Goal: Task Accomplishment & Management: Use online tool/utility

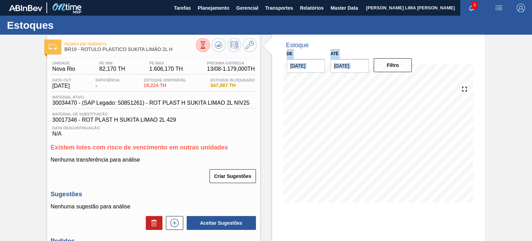
drag, startPoint x: 527, startPoint y: 37, endPoint x: 531, endPoint y: 61, distance: 24.5
click at [531, 61] on main "Tarefas Planejamento Gerencial Transportes Relatórios Master Data [PERSON_NAME]…" at bounding box center [266, 120] width 532 height 241
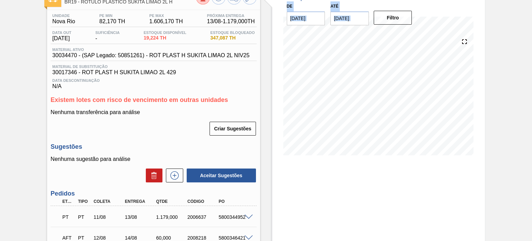
scroll to position [132, 0]
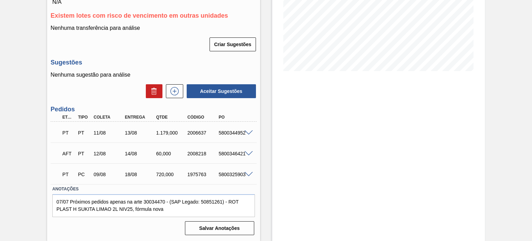
click at [248, 149] on div "AFT PT 12/08 14/08 60,000 2008218 5800346421" at bounding box center [154, 152] width 206 height 17
click at [247, 151] on span at bounding box center [248, 153] width 8 height 5
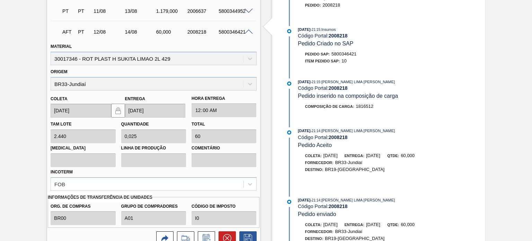
scroll to position [254, 0]
click at [201, 235] on icon at bounding box center [206, 237] width 11 height 8
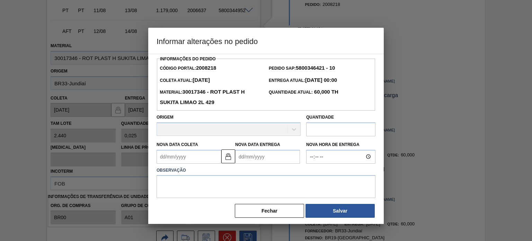
click at [314, 127] on input "text" at bounding box center [340, 129] width 69 height 14
type input "72"
click at [338, 206] on button "Salvar" at bounding box center [339, 211] width 69 height 14
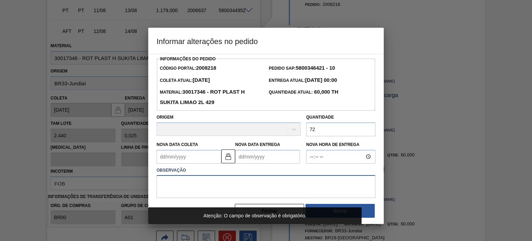
click at [329, 190] on textarea at bounding box center [265, 186] width 219 height 23
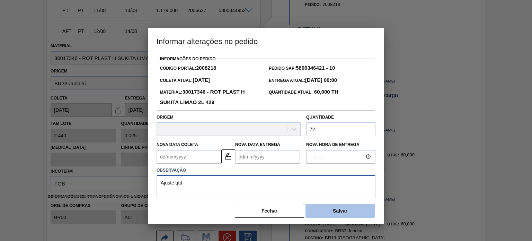
type textarea "Ajuste qtd"
click at [338, 210] on button "Salvar" at bounding box center [339, 211] width 69 height 14
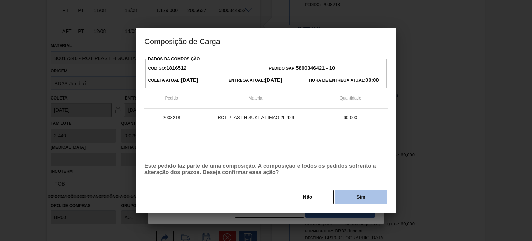
click at [359, 196] on button "Sim" at bounding box center [361, 197] width 52 height 14
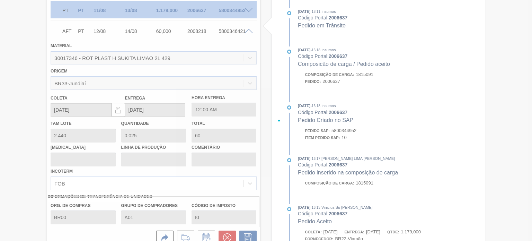
type input "0,03"
type input "72"
type input "Ajuste qtd"
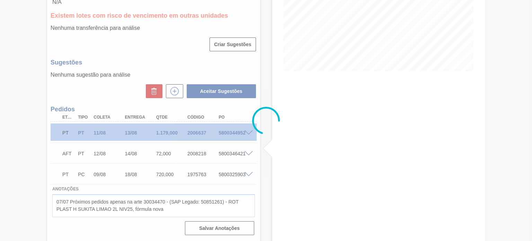
scroll to position [132, 0]
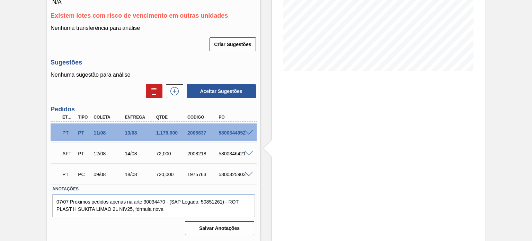
drag, startPoint x: 530, startPoint y: 120, endPoint x: 531, endPoint y: 58, distance: 62.0
click at [531, 58] on main "Tarefas Planejamento Gerencial Transportes Relatórios Master Data [PERSON_NAME]…" at bounding box center [266, 120] width 532 height 241
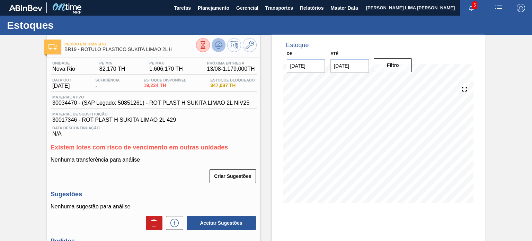
click at [216, 48] on icon at bounding box center [218, 46] width 7 height 3
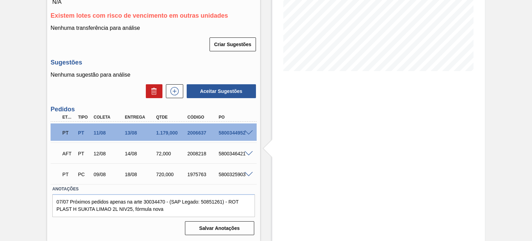
click at [232, 155] on div "5800346421" at bounding box center [234, 154] width 34 height 6
copy div "5800346421"
click at [244, 151] on span at bounding box center [248, 153] width 8 height 5
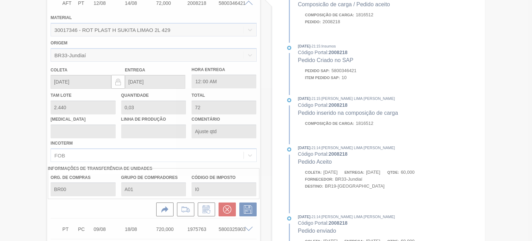
scroll to position [285, 0]
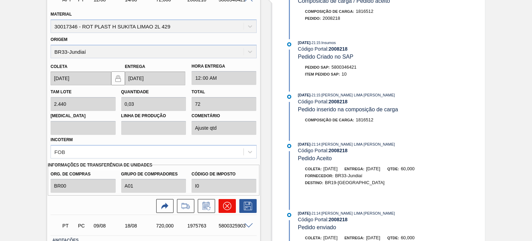
click at [229, 201] on icon at bounding box center [227, 205] width 8 height 8
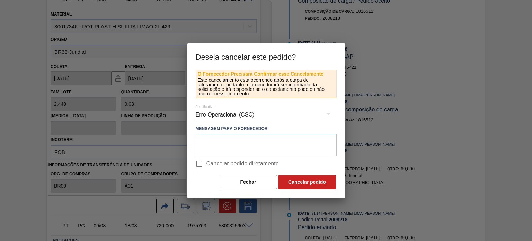
click at [224, 107] on div "Erro Operacional (CSC)" at bounding box center [266, 114] width 141 height 19
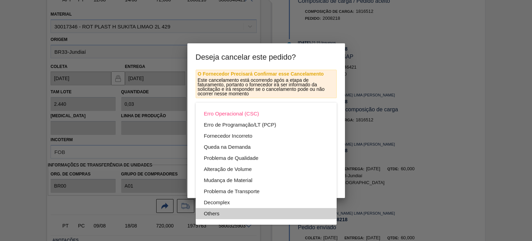
click at [235, 208] on div "Others" at bounding box center [266, 213] width 124 height 11
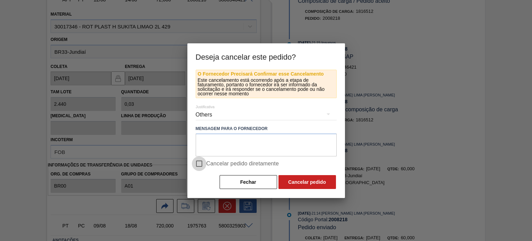
click at [201, 164] on input "Cancelar pedido diretamente" at bounding box center [199, 163] width 15 height 15
checkbox input "true"
click at [300, 182] on button "Cancelar pedido" at bounding box center [306, 182] width 57 height 14
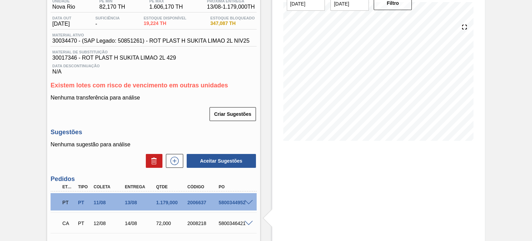
scroll to position [0, 0]
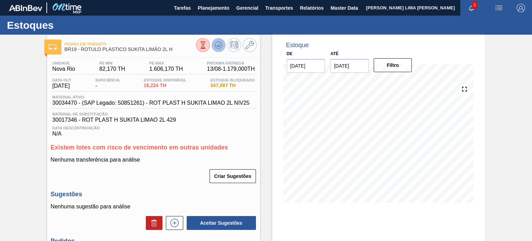
click at [212, 45] on button at bounding box center [218, 45] width 14 height 14
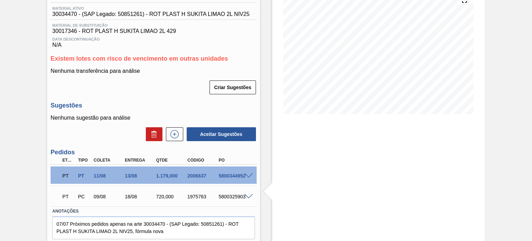
scroll to position [89, 0]
click at [175, 133] on icon at bounding box center [174, 133] width 11 height 8
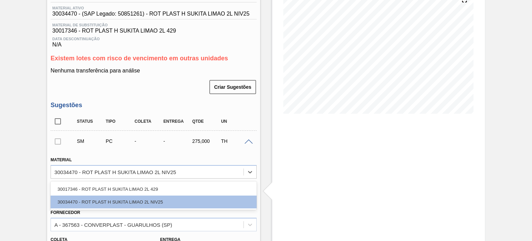
click at [136, 169] on div "30034470 - ROT PLAST H SUKITA LIMAO 2L NIV25" at bounding box center [114, 172] width 121 height 6
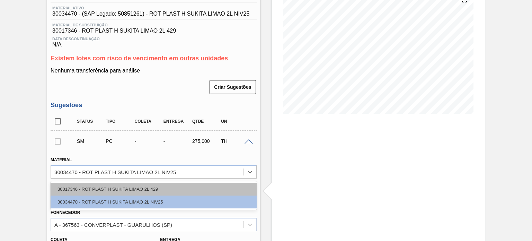
click at [133, 189] on div "30017346 - ROT PLAST H SUKITA LIMAO 2L 429" at bounding box center [154, 188] width 206 height 13
type input "2.440,000"
type input "0,113"
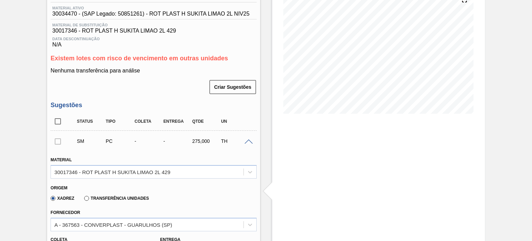
click at [119, 196] on label "Transferência Unidades" at bounding box center [116, 198] width 65 height 5
click at [83, 199] on input "Transferência Unidades" at bounding box center [83, 199] width 0 height 0
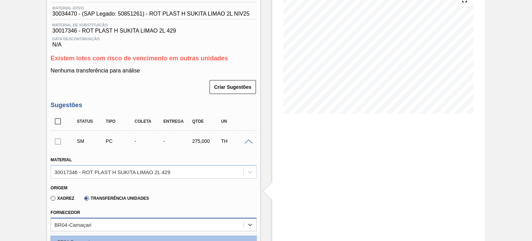
scroll to position [151, 0]
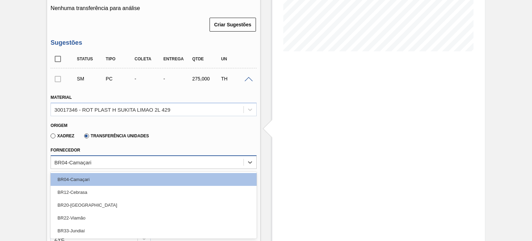
click at [110, 169] on div "option BR33-Jundiaí focused, 5 of 5. 5 results available. Use Up and Down to ch…" at bounding box center [154, 161] width 206 height 13
click at [110, 228] on div "BR33-Jundiaí" at bounding box center [154, 230] width 206 height 13
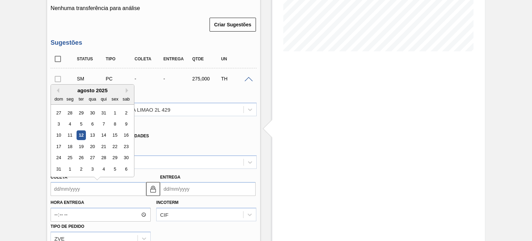
click at [115, 190] on input "Coleta" at bounding box center [99, 189] width 96 height 14
type input "1"
type input "[DATE]"
type input "12"
type input "[DATE]"
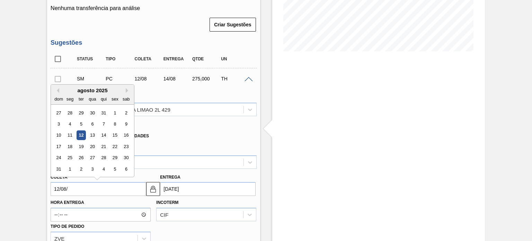
type input "12/08/2"
type input "[DATE]"
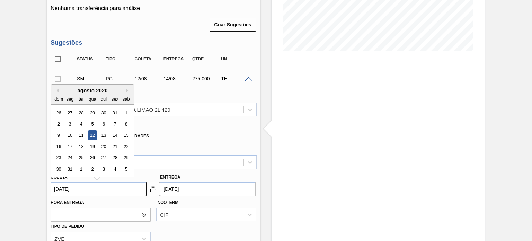
type input "[DATE]"
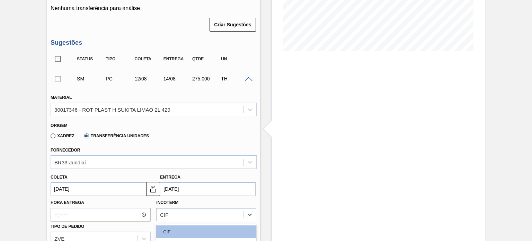
scroll to position [241, 0]
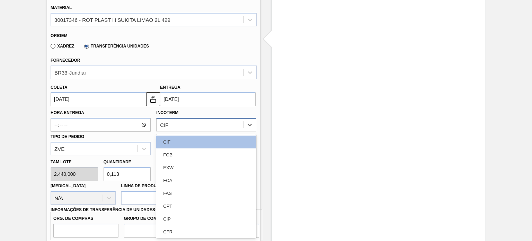
click at [183, 131] on div "option CIP focused, 7 of 11. 11 results available. Use Up and Down to choose op…" at bounding box center [206, 124] width 100 height 13
click at [188, 155] on div "FOB" at bounding box center [206, 154] width 100 height 13
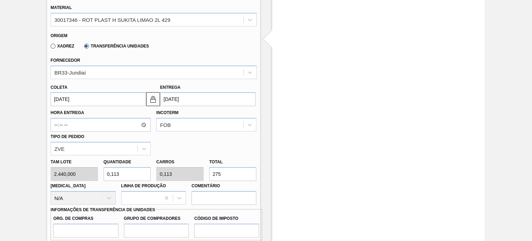
click at [228, 177] on input "275" at bounding box center [232, 174] width 47 height 14
type input "0,003"
type input "7"
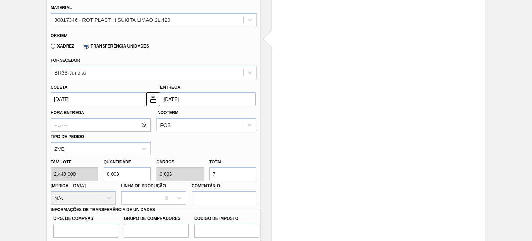
type input "0,03"
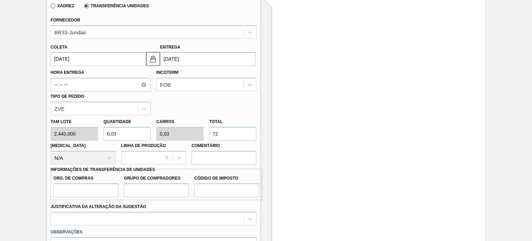
scroll to position [294, 0]
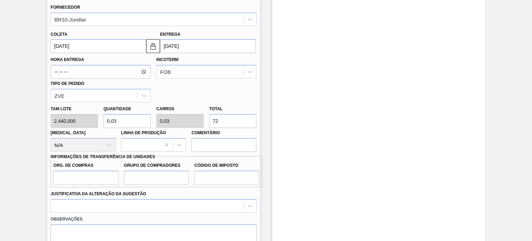
type input "72"
drag, startPoint x: 121, startPoint y: 185, endPoint x: 115, endPoint y: 183, distance: 6.5
click at [115, 183] on div "Org. de Compras Grupo de Compradores Código de Imposto" at bounding box center [156, 171] width 211 height 31
click at [115, 183] on input "Org. de Compras" at bounding box center [85, 177] width 65 height 14
type input "BR00"
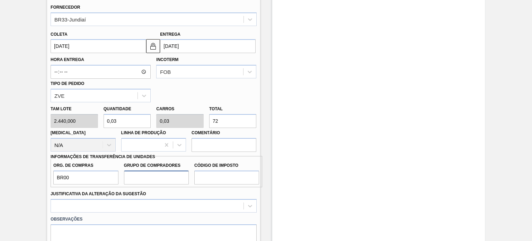
click at [130, 183] on input "Grupo de Compradores" at bounding box center [156, 177] width 65 height 14
type input "A01"
click at [210, 183] on div "Org. de Compras BR00 Grupo de Compradores A01 Código de Imposto" at bounding box center [156, 171] width 211 height 31
click at [210, 183] on input "Código de Imposto" at bounding box center [226, 177] width 65 height 14
type input "I0"
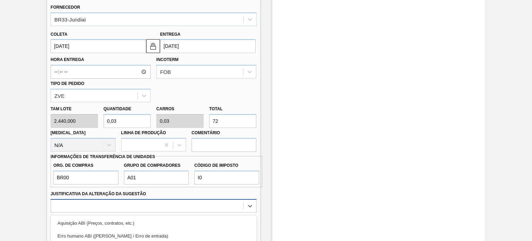
scroll to position [374, 0]
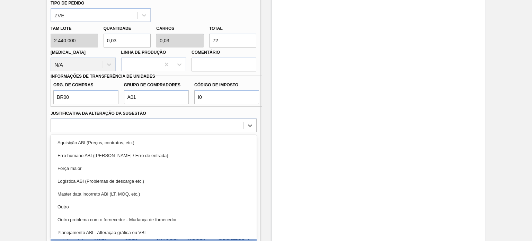
click at [214, 132] on div "option Outro focused, 6 of 18. 18 results available. Use Up and Down to choose …" at bounding box center [154, 124] width 206 height 13
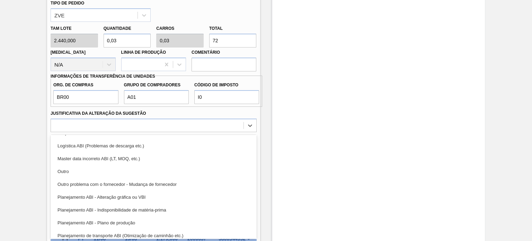
scroll to position [41, 0]
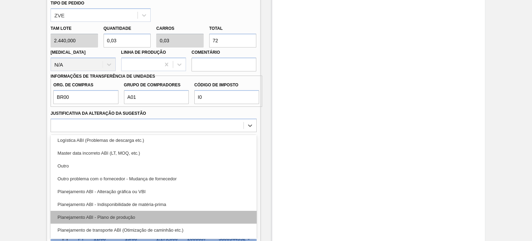
click at [175, 210] on div "Planejamento ABI - Plano de produção" at bounding box center [154, 216] width 206 height 13
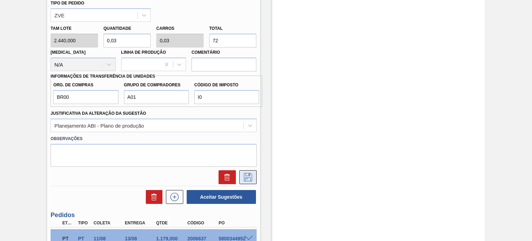
click at [246, 180] on icon at bounding box center [248, 177] width 8 height 8
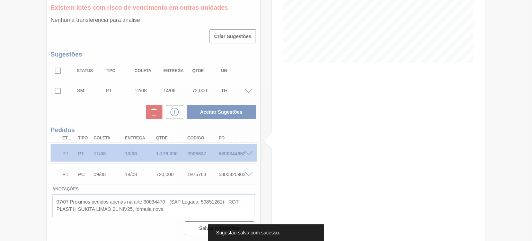
scroll to position [139, 0]
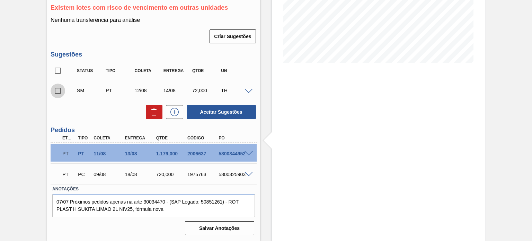
click at [60, 97] on input "checkbox" at bounding box center [58, 90] width 15 height 15
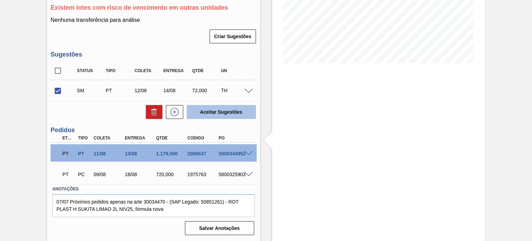
click at [216, 114] on button "Aceitar Sugestões" at bounding box center [221, 112] width 69 height 14
checkbox input "false"
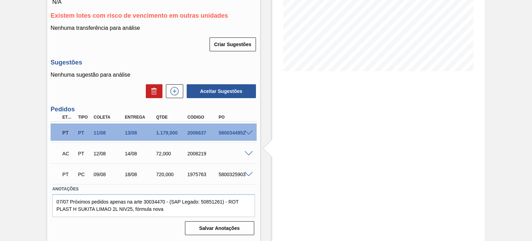
scroll to position [132, 0]
click at [245, 154] on span at bounding box center [248, 153] width 8 height 5
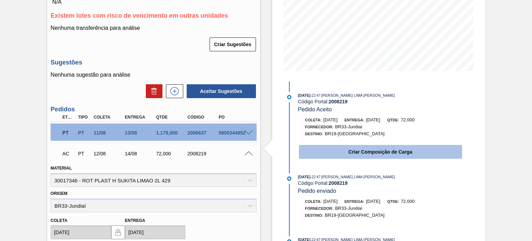
click at [320, 154] on button "Criar Composição de Carga" at bounding box center [380, 152] width 163 height 14
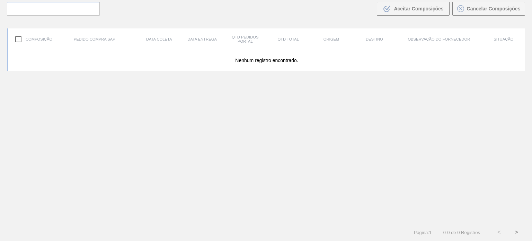
scroll to position [50, 0]
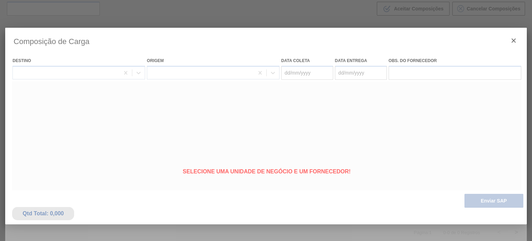
type coleta "[DATE]"
type entrega "[DATE]"
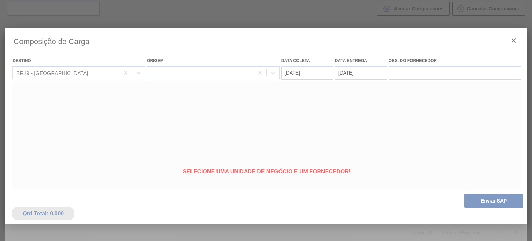
click at [469, 197] on div at bounding box center [265, 183] width 521 height 311
click at [475, 198] on div at bounding box center [265, 183] width 521 height 311
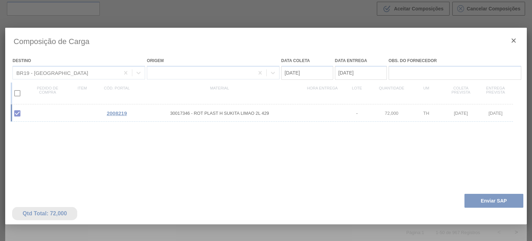
click at [475, 198] on div at bounding box center [265, 183] width 521 height 311
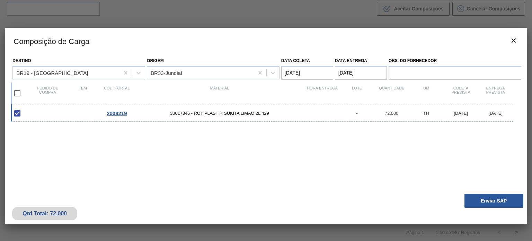
click at [475, 198] on button "Enviar SAP" at bounding box center [493, 200] width 59 height 14
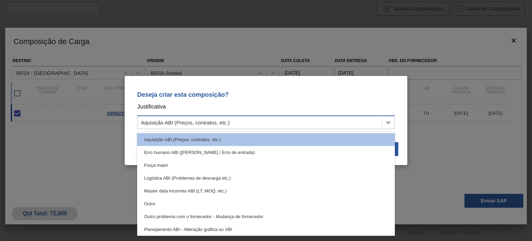
click at [353, 118] on div "Aquisição ABI (Preços, contratos, etc.)" at bounding box center [259, 122] width 244 height 10
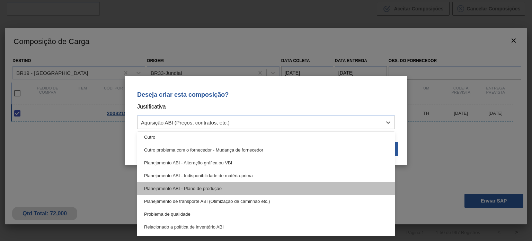
scroll to position [68, 0]
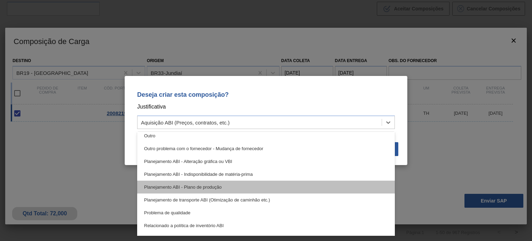
click at [337, 188] on div "Planejamento ABI - Plano de produção" at bounding box center [265, 186] width 257 height 13
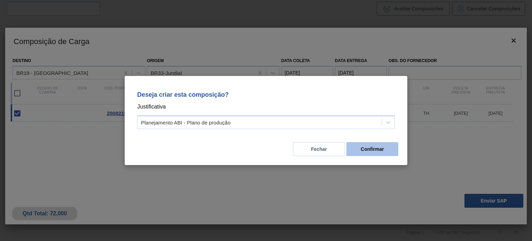
click at [371, 152] on button "Confirmar" at bounding box center [372, 149] width 52 height 14
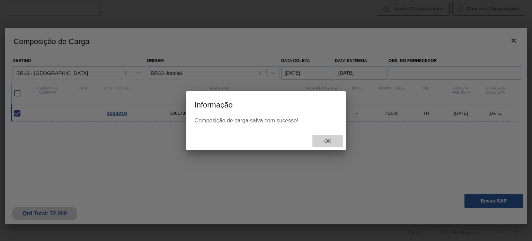
click at [330, 135] on div "Ok" at bounding box center [327, 141] width 30 height 13
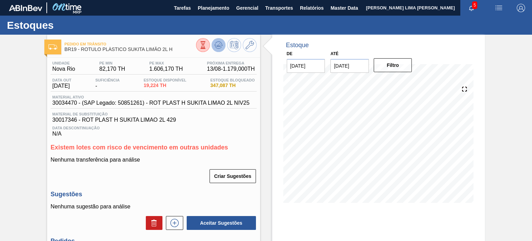
click at [219, 51] on button at bounding box center [218, 45] width 14 height 14
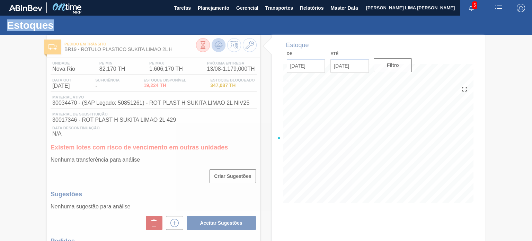
click at [219, 51] on div at bounding box center [266, 138] width 532 height 206
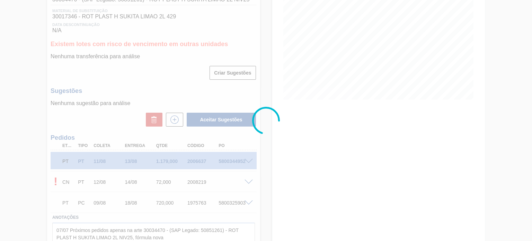
scroll to position [103, 0]
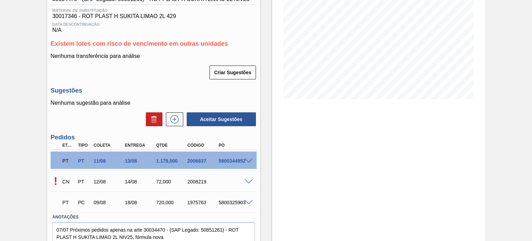
drag, startPoint x: 522, startPoint y: 84, endPoint x: 531, endPoint y: 69, distance: 17.6
click at [531, 69] on main "Tarefas Planejamento Gerencial Transportes Relatórios Master Data [PERSON_NAME]…" at bounding box center [266, 120] width 532 height 241
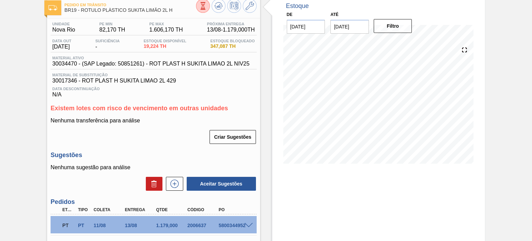
scroll to position [13, 0]
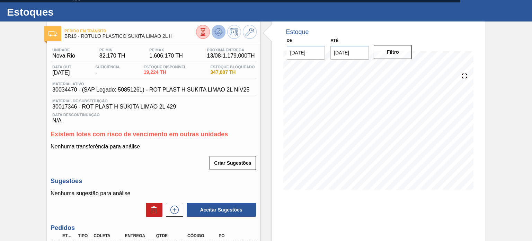
click at [222, 31] on button at bounding box center [218, 32] width 14 height 14
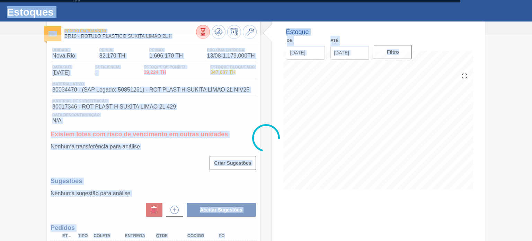
drag, startPoint x: 530, startPoint y: 38, endPoint x: 531, endPoint y: 93, distance: 54.7
click at [531, 93] on main "Tarefas Planejamento Gerencial Transportes Relatórios Master Data [PERSON_NAME]…" at bounding box center [266, 120] width 532 height 241
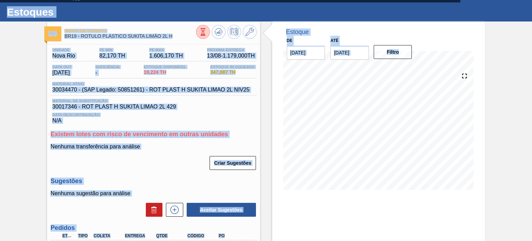
click at [530, 101] on div "Pedido [PERSON_NAME] BR19 - ROTULO PLÁSTICO SUKITA LIMÃO 2L H Unidade Nova Rio …" at bounding box center [266, 189] width 532 height 337
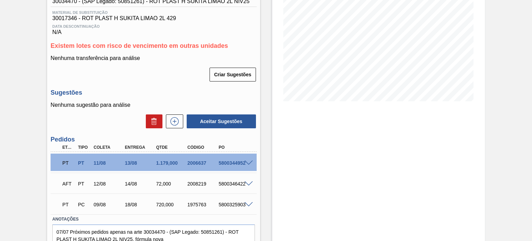
scroll to position [132, 0]
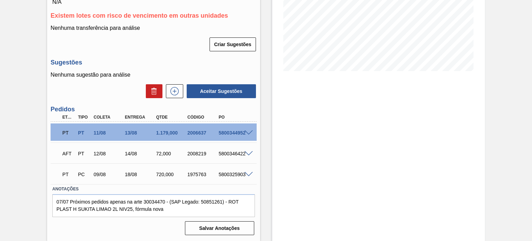
click at [220, 156] on div "5800346422" at bounding box center [234, 154] width 34 height 6
copy div "5800346422"
click at [249, 157] on div "AFT PT 12/08 14/08 72,000 2008219 5800346422" at bounding box center [154, 152] width 206 height 17
click at [249, 154] on span at bounding box center [248, 153] width 8 height 5
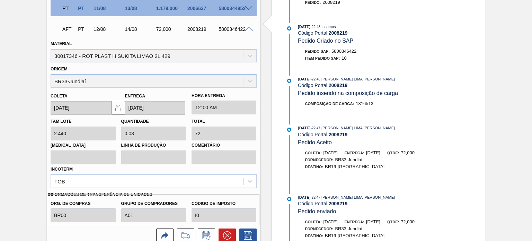
scroll to position [257, 0]
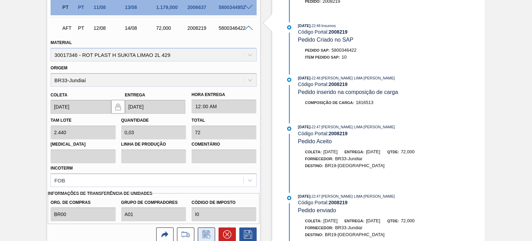
click at [205, 230] on icon at bounding box center [206, 234] width 11 height 8
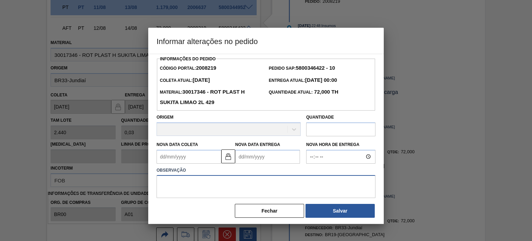
click at [204, 182] on textarea at bounding box center [265, 186] width 219 height 23
type textarea "Ajuste Quantidade"
click at [317, 129] on input "text" at bounding box center [340, 129] width 69 height 14
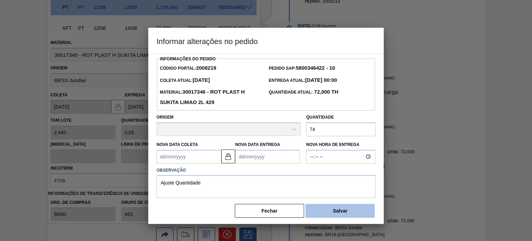
type input "74"
click at [329, 214] on button "Salvar" at bounding box center [339, 211] width 69 height 14
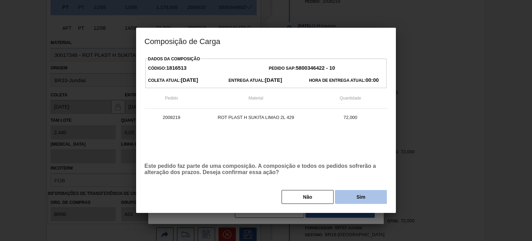
click at [363, 200] on button "Sim" at bounding box center [361, 197] width 52 height 14
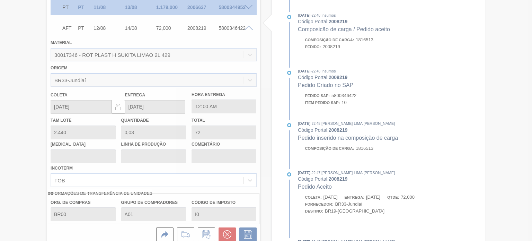
type input "74"
type input "Ajuste Quantidade"
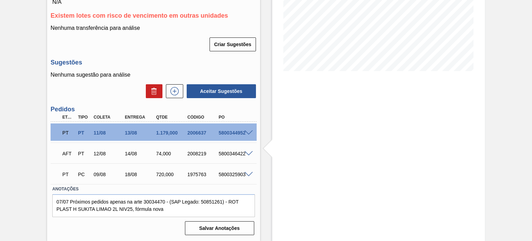
scroll to position [0, 0]
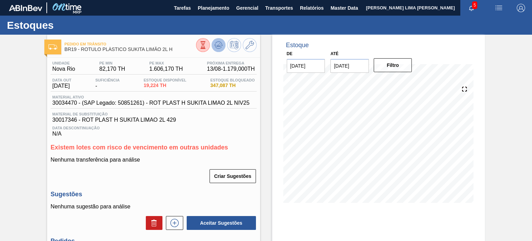
click at [219, 45] on icon at bounding box center [219, 45] width 1 height 3
drag, startPoint x: 529, startPoint y: 67, endPoint x: 531, endPoint y: 102, distance: 35.0
click at [531, 102] on main "Tarefas Planejamento Gerencial Transportes Relatórios Master Data [PERSON_NAME]…" at bounding box center [266, 120] width 532 height 241
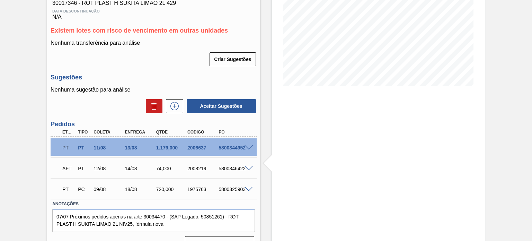
scroll to position [118, 0]
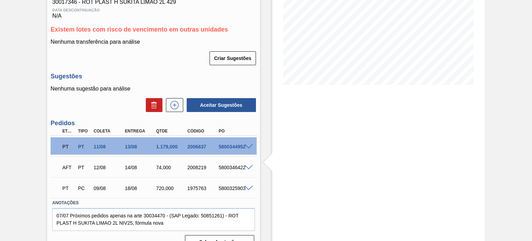
click at [221, 165] on div "5800346422" at bounding box center [234, 167] width 34 height 6
copy div "5800346422"
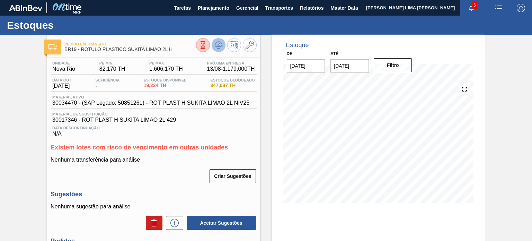
click at [207, 44] on icon at bounding box center [203, 45] width 8 height 8
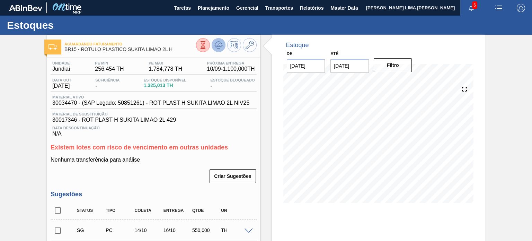
click at [213, 49] on button at bounding box center [218, 45] width 14 height 14
